Goal: Complete application form

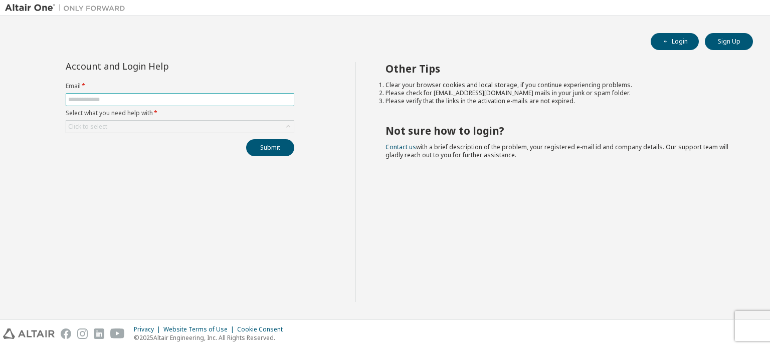
click at [156, 102] on input "text" at bounding box center [180, 100] width 224 height 8
type input "**********"
click at [280, 150] on button "Submit" at bounding box center [270, 147] width 48 height 17
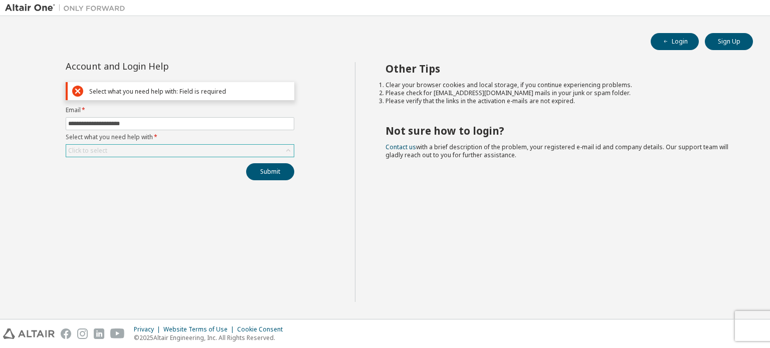
click at [227, 155] on div "Click to select" at bounding box center [180, 151] width 228 height 12
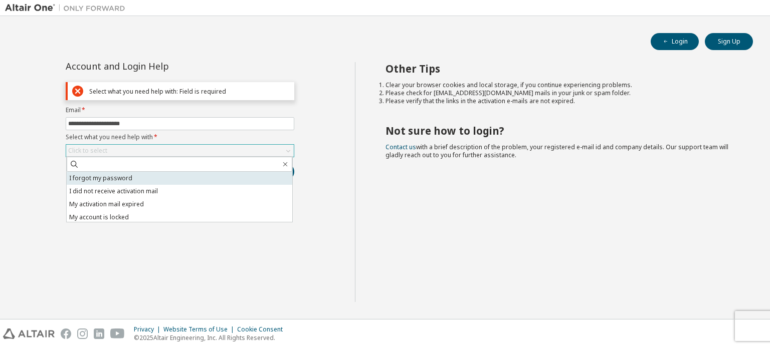
click at [150, 179] on li "I forgot my password" at bounding box center [180, 178] width 226 height 13
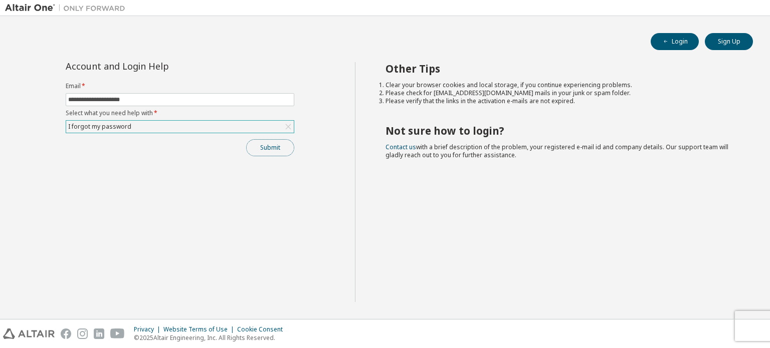
click at [269, 146] on button "Submit" at bounding box center [270, 147] width 48 height 17
click at [142, 128] on div "I forgot my password" at bounding box center [180, 127] width 228 height 12
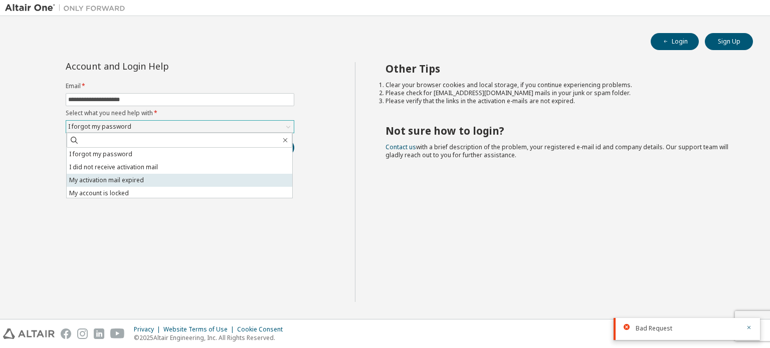
click at [126, 180] on li "My activation mail expired" at bounding box center [180, 180] width 226 height 13
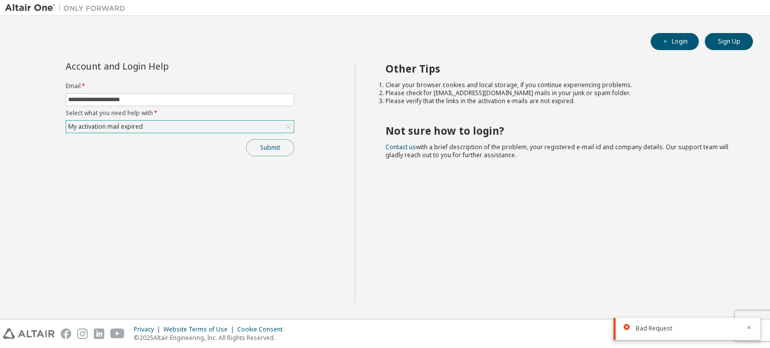
click at [266, 143] on button "Submit" at bounding box center [270, 147] width 48 height 17
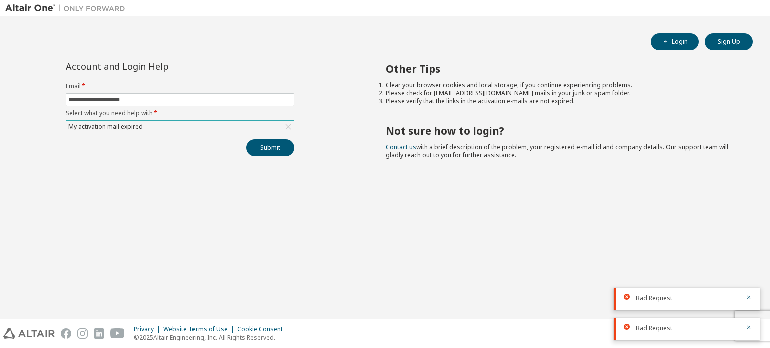
click at [229, 119] on form "**********" at bounding box center [180, 107] width 229 height 51
click at [195, 126] on div "My activation mail expired" at bounding box center [180, 127] width 228 height 12
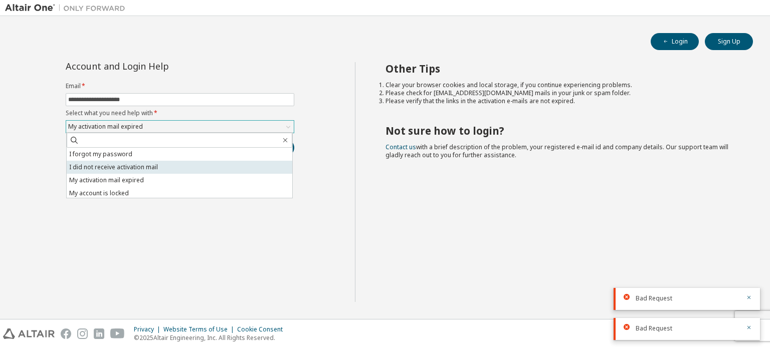
click at [154, 170] on li "I did not receive activation mail" at bounding box center [180, 167] width 226 height 13
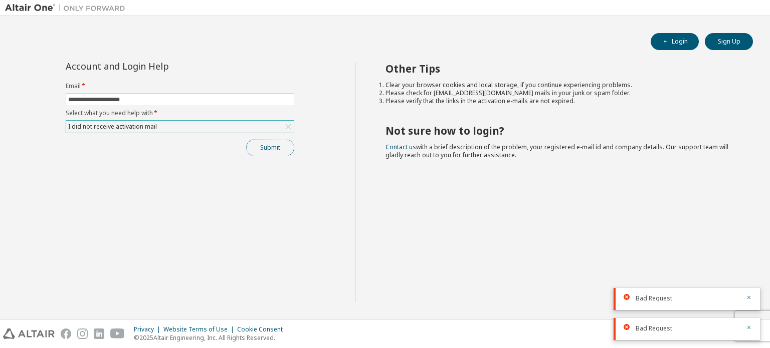
click at [261, 146] on button "Submit" at bounding box center [270, 147] width 48 height 17
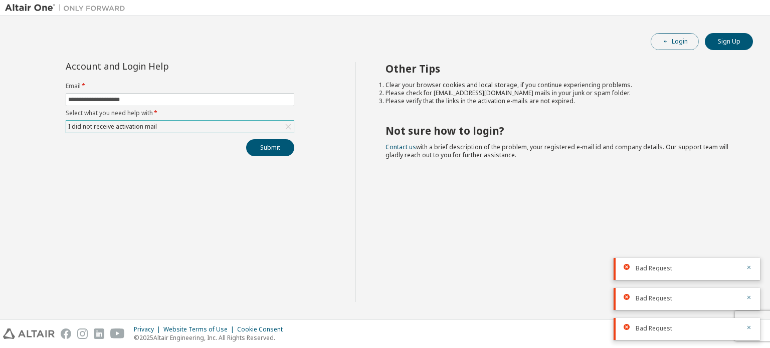
click at [675, 44] on button "Login" at bounding box center [674, 41] width 48 height 17
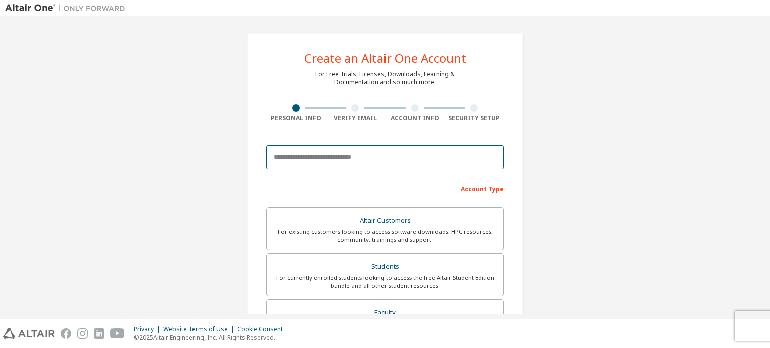
click at [316, 161] on input "email" at bounding box center [385, 157] width 238 height 24
type input "**********"
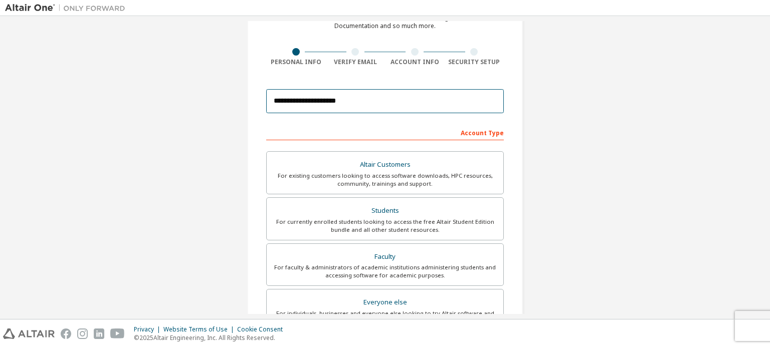
scroll to position [57, 0]
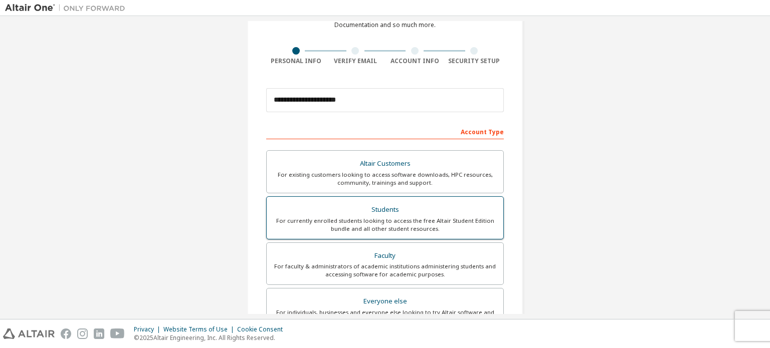
click at [393, 210] on div "Students" at bounding box center [385, 210] width 225 height 14
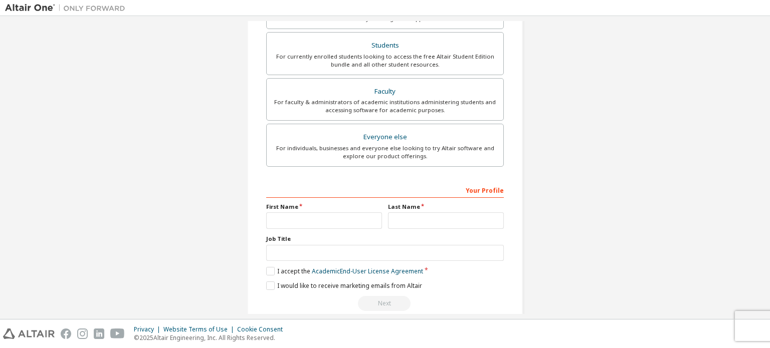
scroll to position [223, 0]
click at [337, 216] on input "text" at bounding box center [324, 219] width 116 height 17
type input "******"
type input "********"
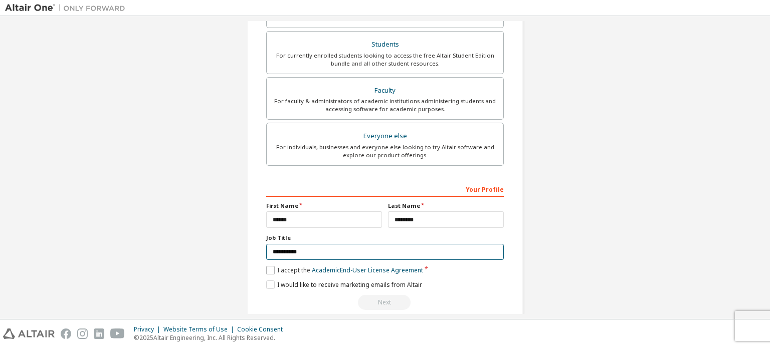
type input "**********"
click at [267, 268] on label "I accept the Academic End-User License Agreement" at bounding box center [344, 270] width 157 height 9
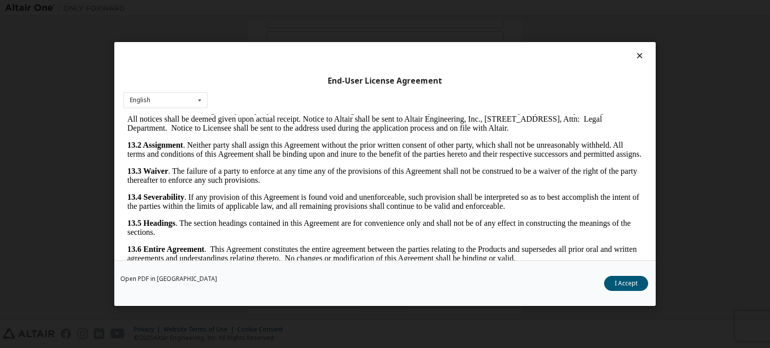
scroll to position [22, 0]
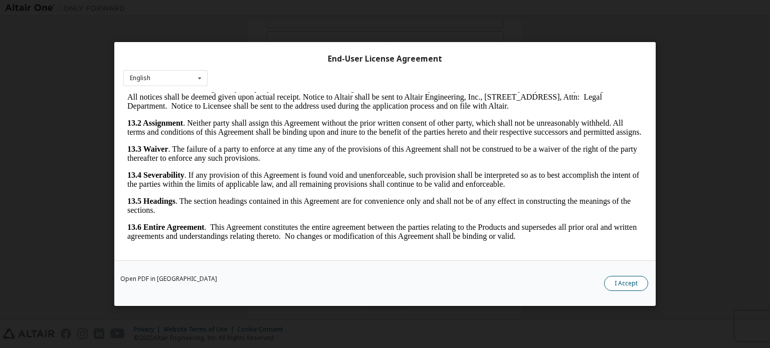
click at [625, 283] on button "I Accept" at bounding box center [626, 283] width 44 height 15
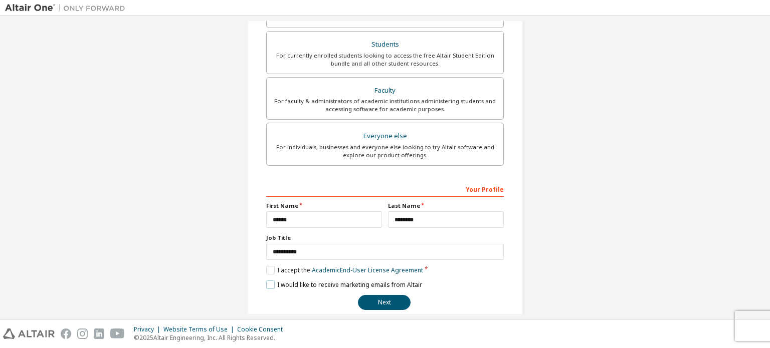
click at [268, 283] on label "I would like to receive marketing emails from Altair" at bounding box center [344, 285] width 156 height 9
click at [377, 298] on button "Next" at bounding box center [384, 302] width 53 height 15
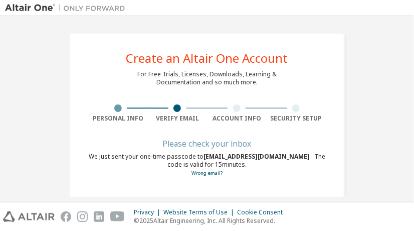
scroll to position [63, 0]
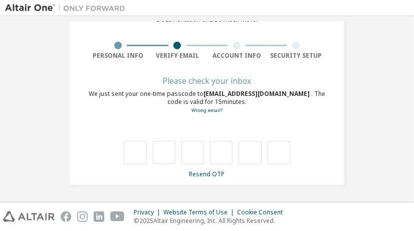
type input "*"
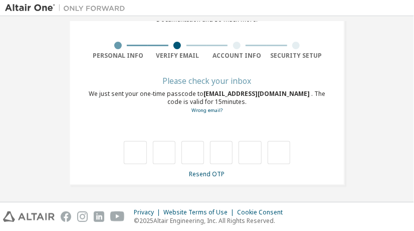
type input "*"
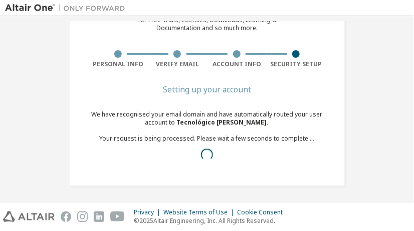
scroll to position [62, 0]
